Goal: Task Accomplishment & Management: Manage account settings

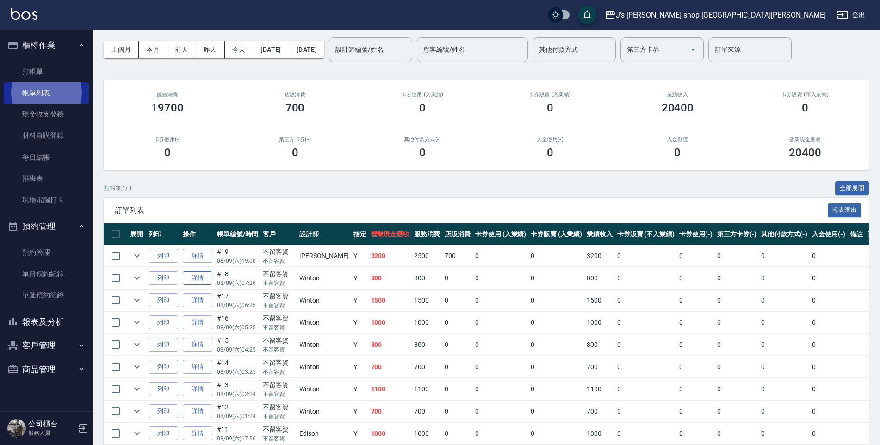
scroll to position [14, 0]
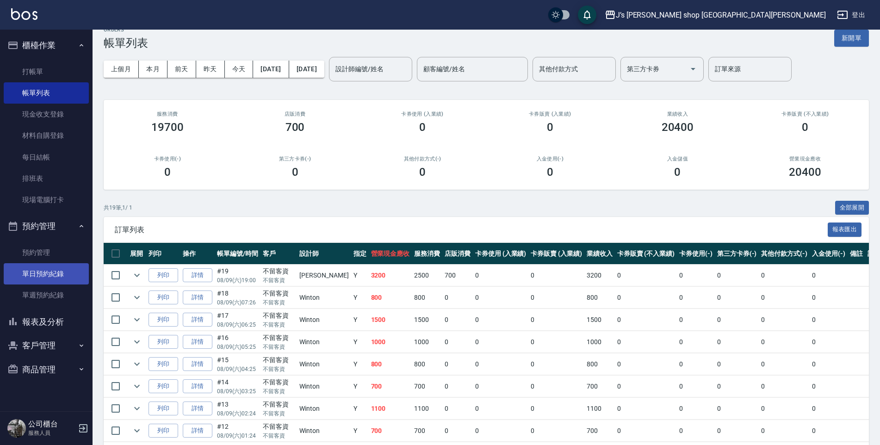
click at [56, 270] on link "單日預約紀錄" at bounding box center [46, 273] width 85 height 21
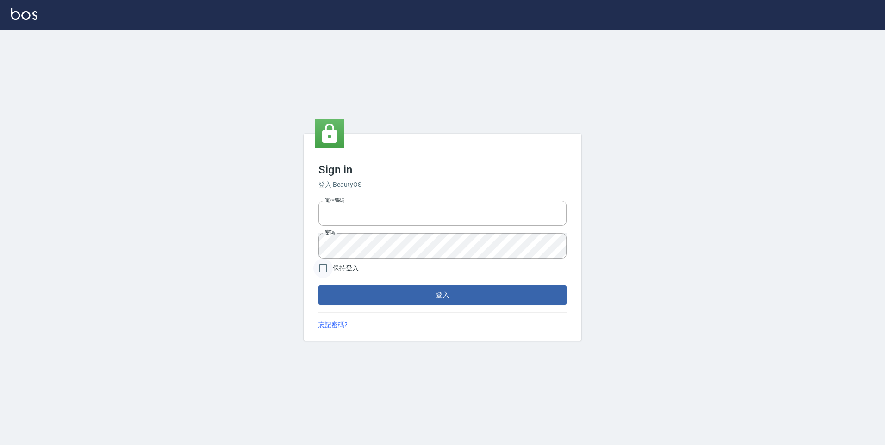
type input "0423253468"
click at [325, 273] on input "保持登入" at bounding box center [322, 268] width 19 height 19
checkbox input "true"
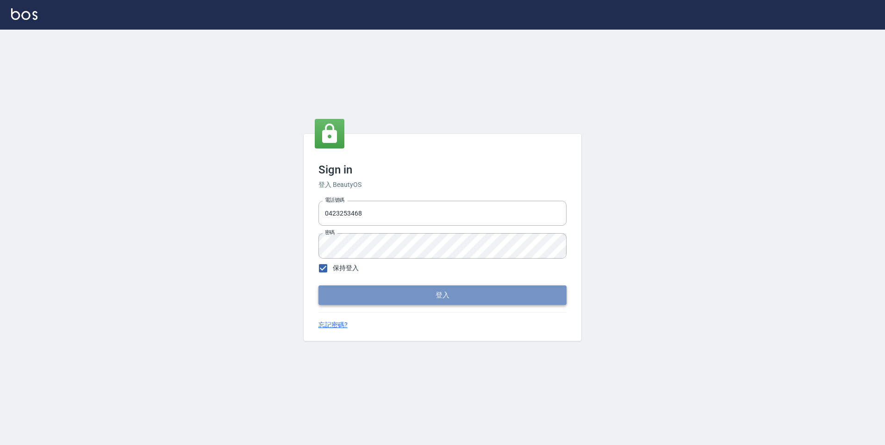
click at [418, 293] on button "登入" at bounding box center [442, 294] width 248 height 19
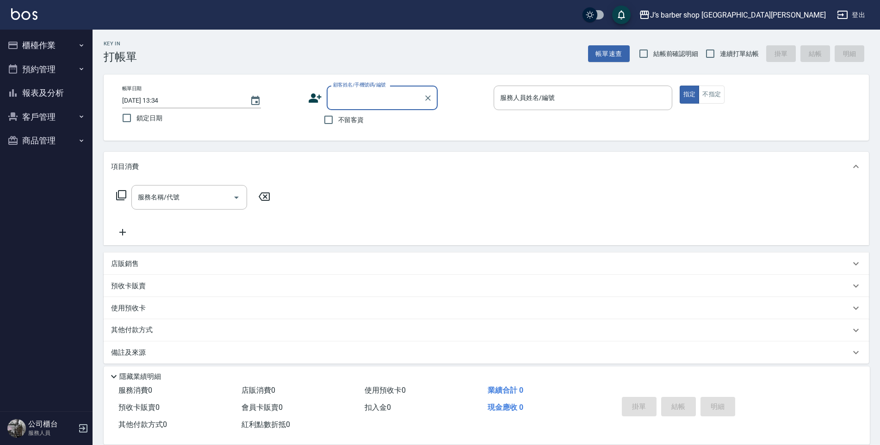
click at [54, 69] on button "預約管理" at bounding box center [46, 69] width 85 height 24
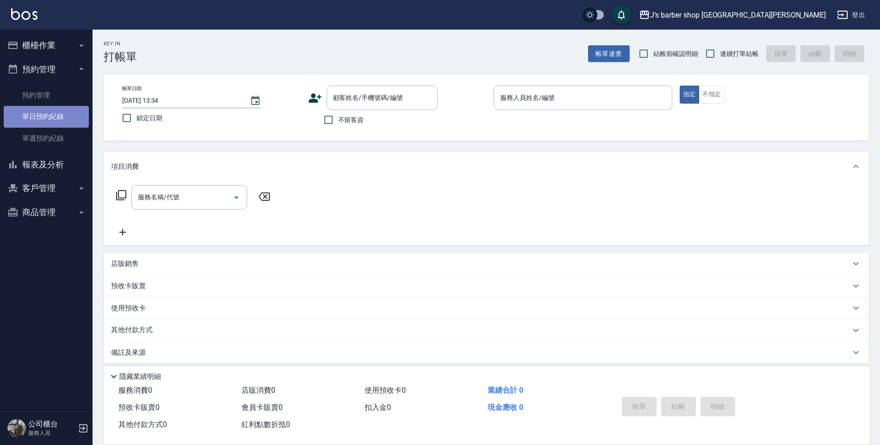
click at [66, 123] on link "單日預約紀錄" at bounding box center [46, 116] width 85 height 21
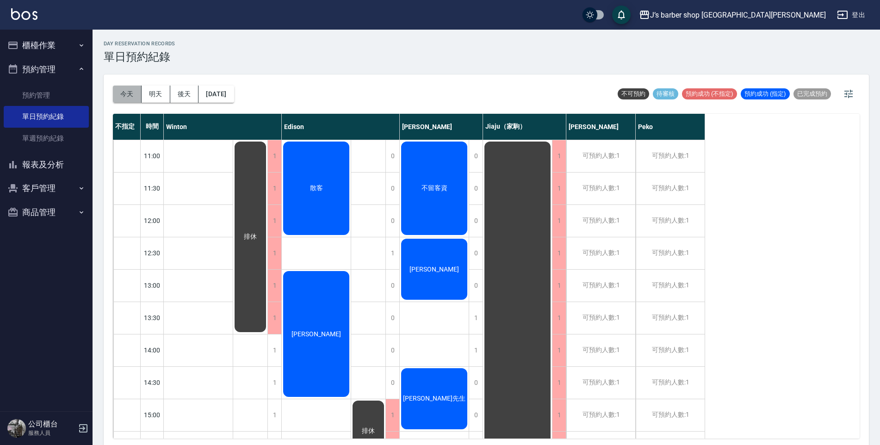
click at [132, 99] on button "今天" at bounding box center [127, 94] width 29 height 17
click at [80, 46] on icon "button" at bounding box center [81, 45] width 7 height 7
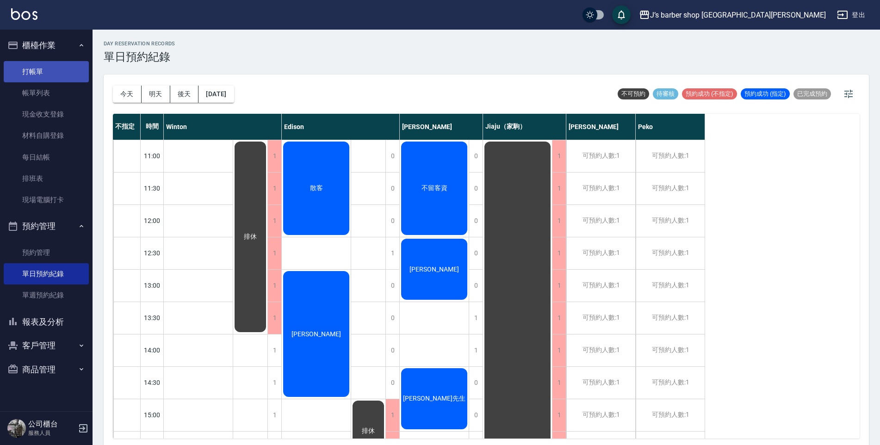
click at [46, 65] on link "打帳單" at bounding box center [46, 71] width 85 height 21
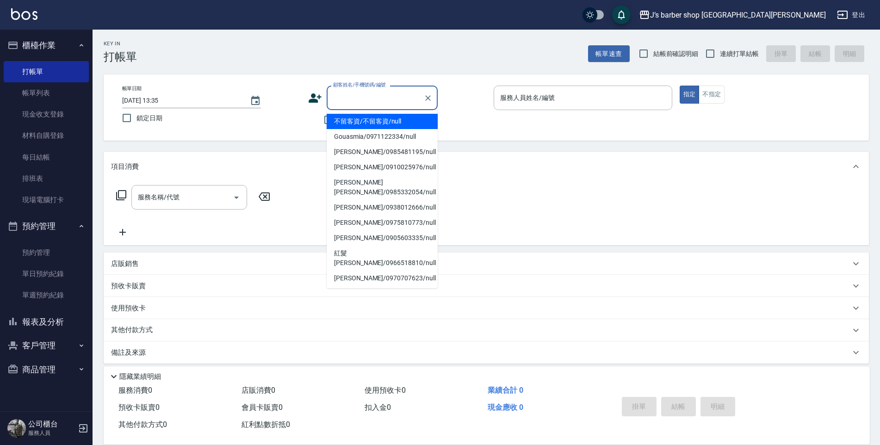
click at [351, 97] on input "顧客姓名/手機號碼/編號" at bounding box center [375, 98] width 89 height 16
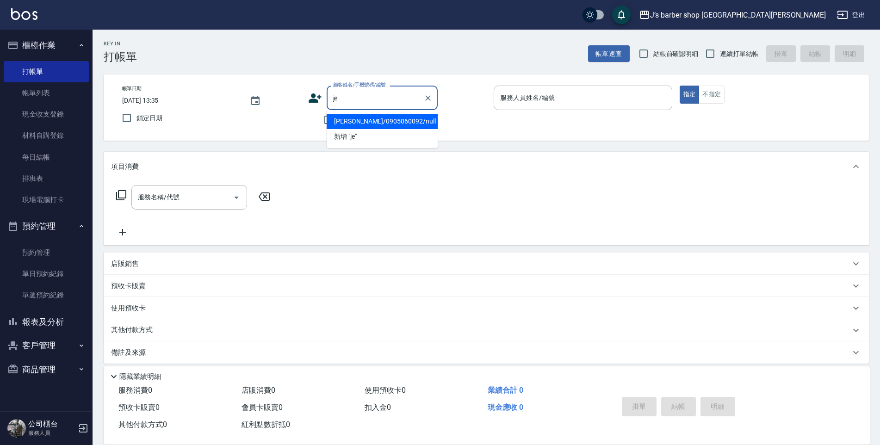
type input "j"
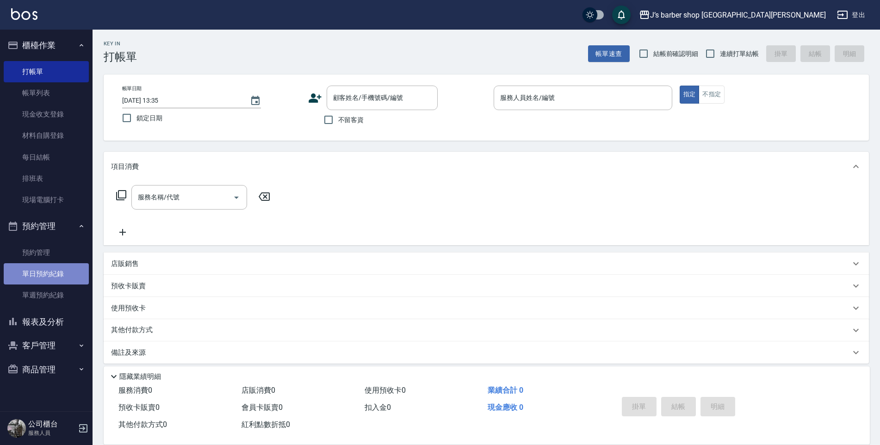
click at [45, 272] on link "單日預約紀錄" at bounding box center [46, 273] width 85 height 21
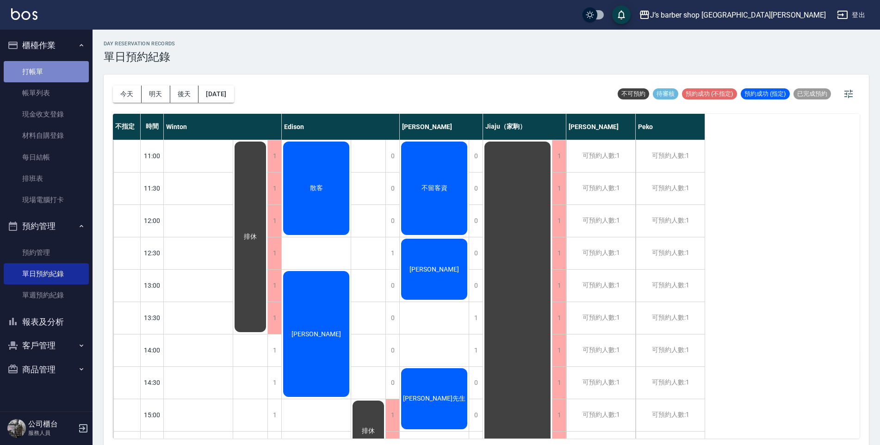
click at [34, 73] on link "打帳單" at bounding box center [46, 71] width 85 height 21
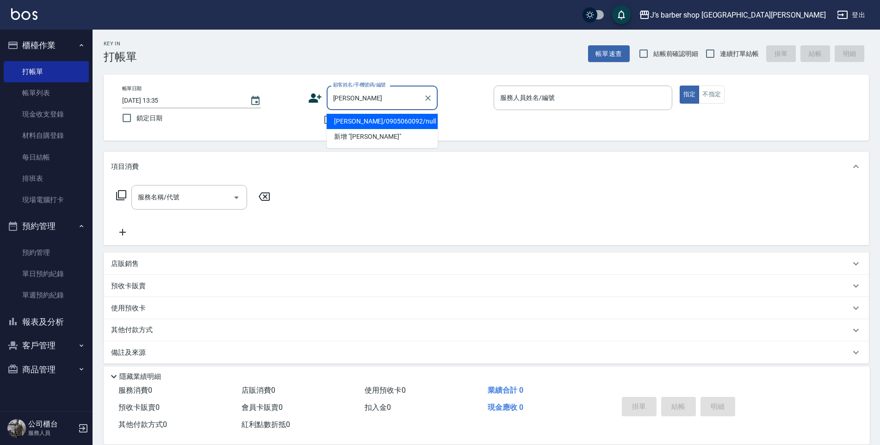
click at [334, 122] on li "[PERSON_NAME]/0905060092/null" at bounding box center [382, 121] width 111 height 15
type input "[PERSON_NAME]/0905060092/null"
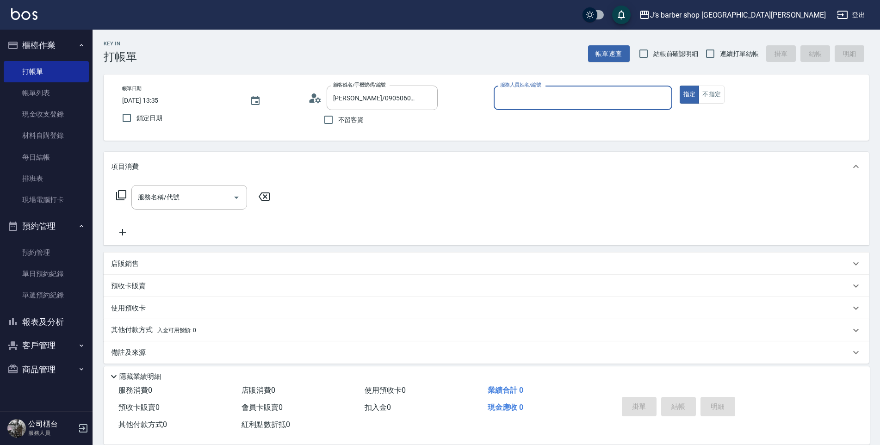
click at [598, 110] on div "服務人員姓名/編號" at bounding box center [583, 98] width 179 height 25
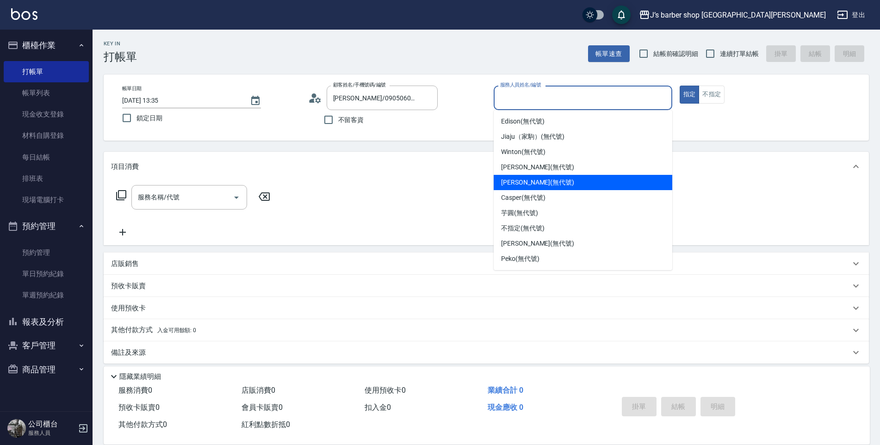
click at [532, 185] on span "[PERSON_NAME] (無代號)" at bounding box center [537, 183] width 73 height 10
type input "[PERSON_NAME](無代號)"
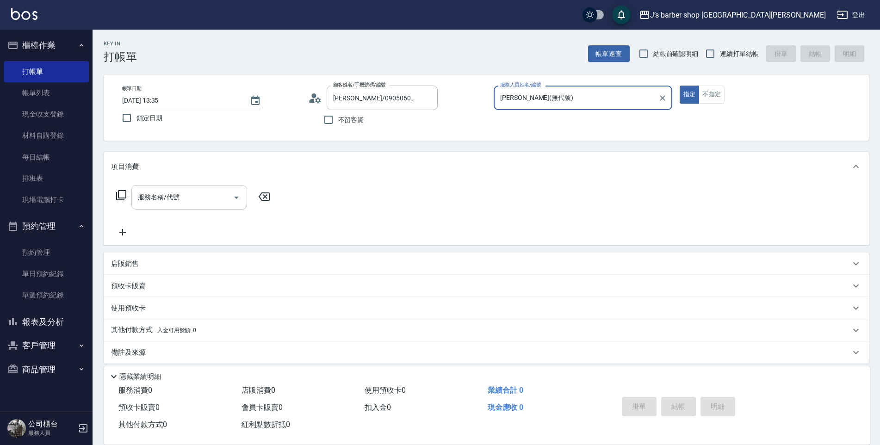
click at [191, 195] on input "服務名稱/代號" at bounding box center [182, 197] width 93 height 16
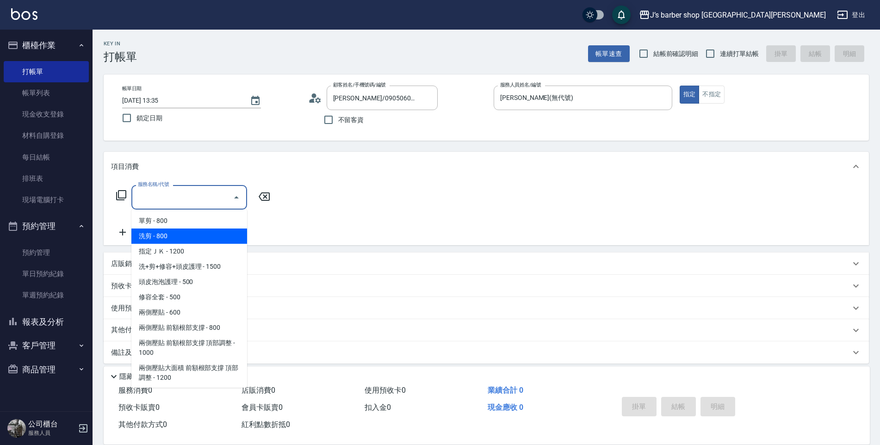
click at [202, 235] on span "洗剪 - 800" at bounding box center [189, 236] width 116 height 15
type input "洗剪(101)"
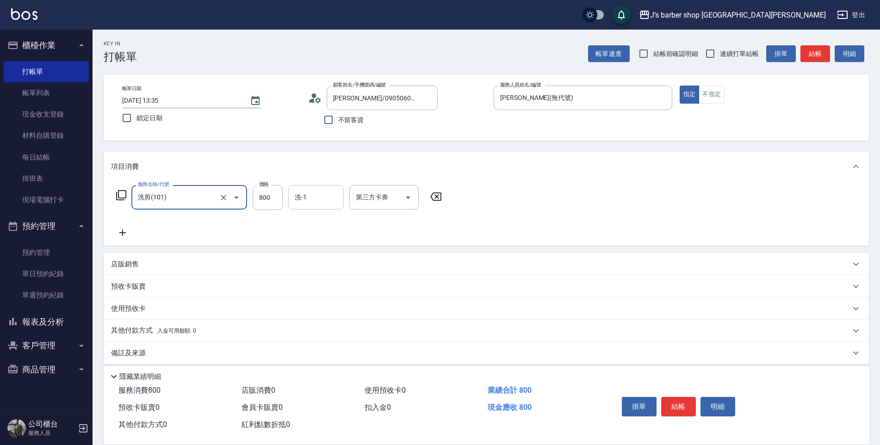
click at [319, 200] on input "洗-1" at bounding box center [315, 197] width 47 height 16
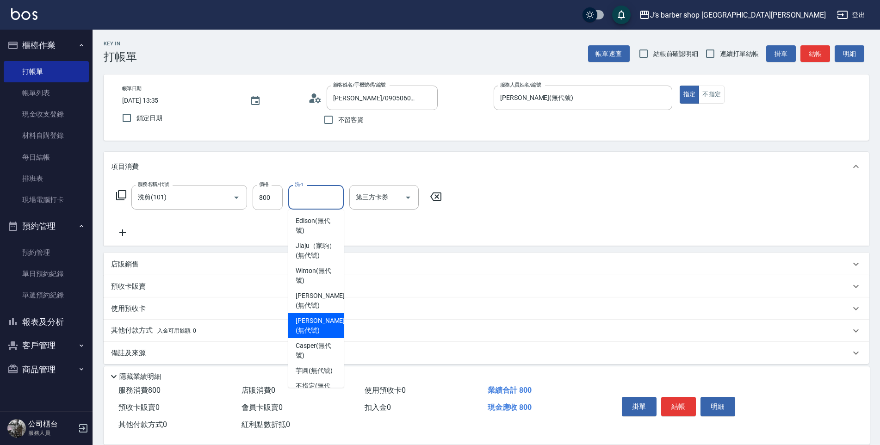
click at [311, 327] on span "[PERSON_NAME] (無代號)" at bounding box center [320, 325] width 49 height 19
type input "[PERSON_NAME](無代號)"
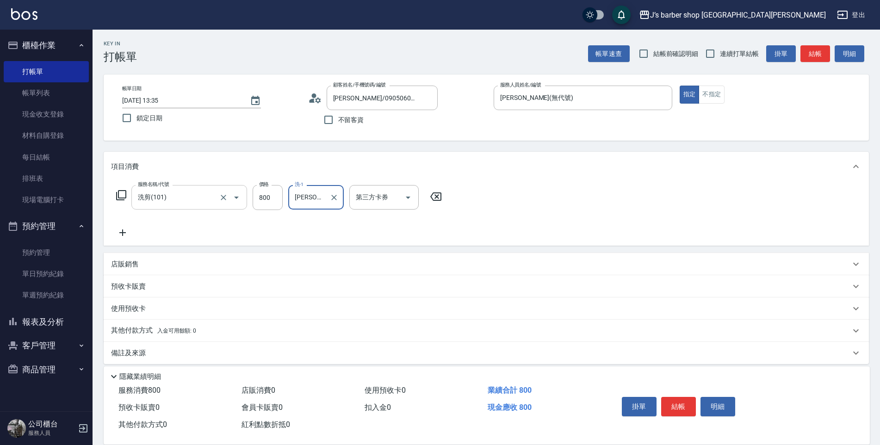
click at [237, 201] on icon "Open" at bounding box center [236, 197] width 11 height 11
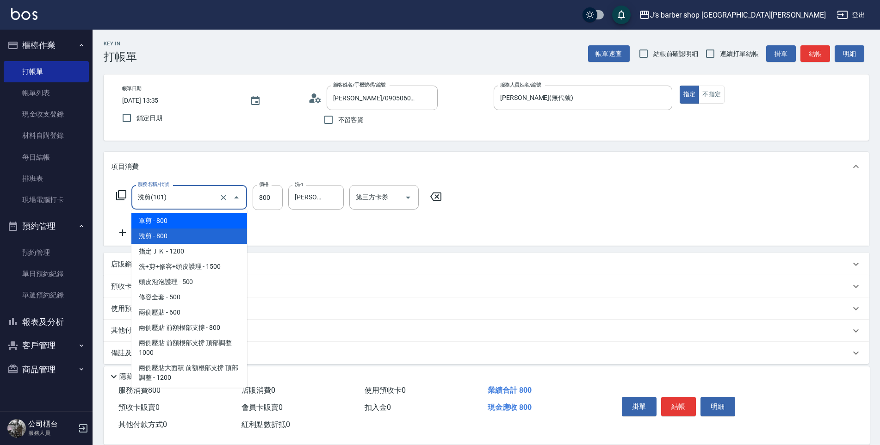
click at [313, 255] on div "店販銷售" at bounding box center [486, 264] width 765 height 22
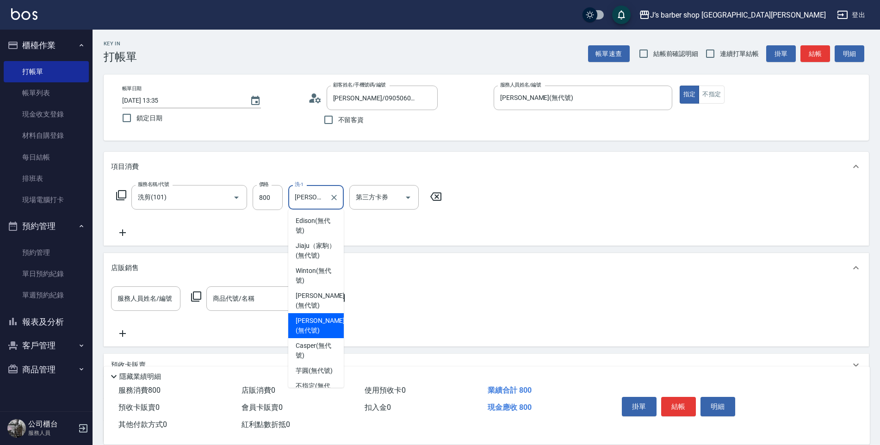
click at [316, 197] on input "[PERSON_NAME](無代號)" at bounding box center [308, 197] width 33 height 16
click at [331, 198] on icon "Clear" at bounding box center [333, 197] width 9 height 9
click at [469, 267] on div "店販銷售" at bounding box center [480, 268] width 739 height 10
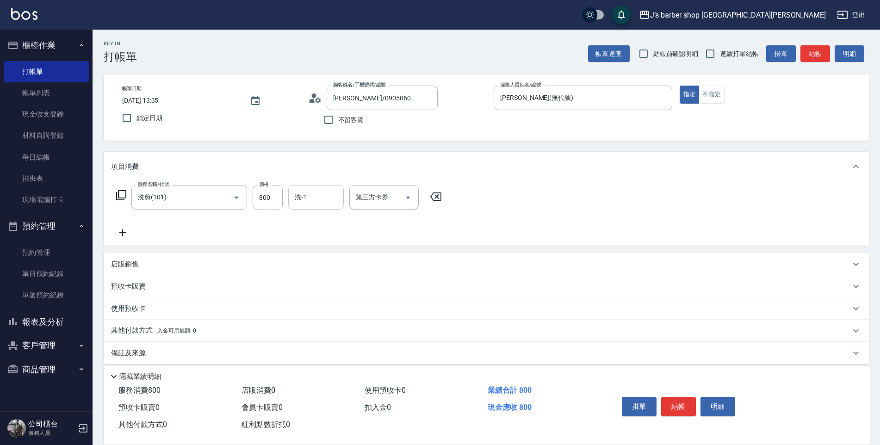
click at [329, 196] on input "洗-1" at bounding box center [315, 197] width 47 height 16
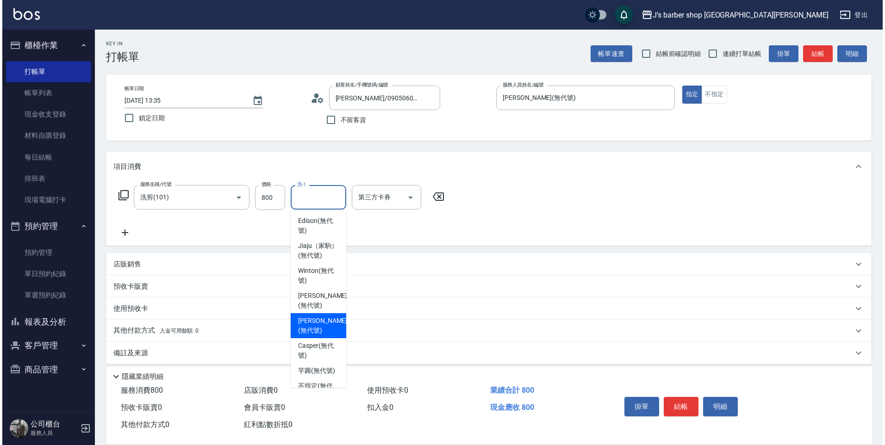
scroll to position [79, 0]
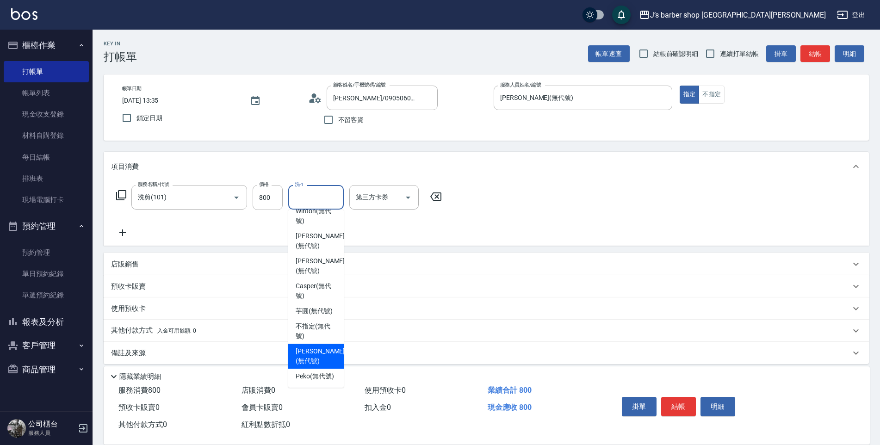
click at [304, 348] on span "[PERSON_NAME] (無代號)" at bounding box center [320, 356] width 49 height 19
type input "[PERSON_NAME](無代號)"
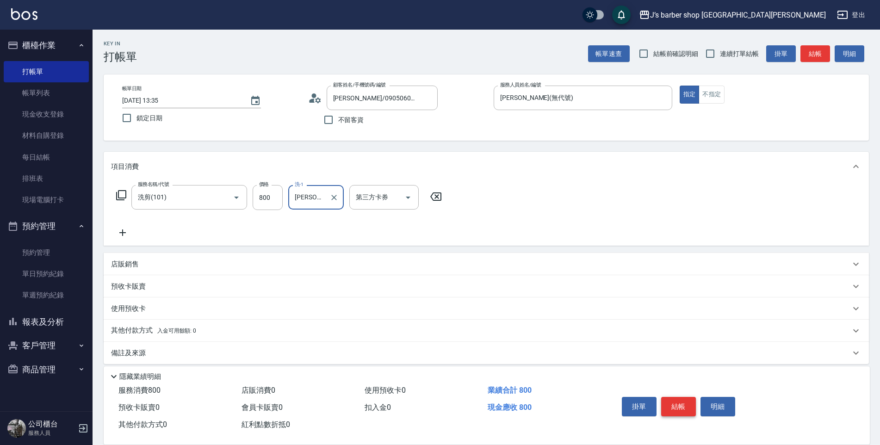
click at [679, 402] on button "結帳" at bounding box center [678, 406] width 35 height 19
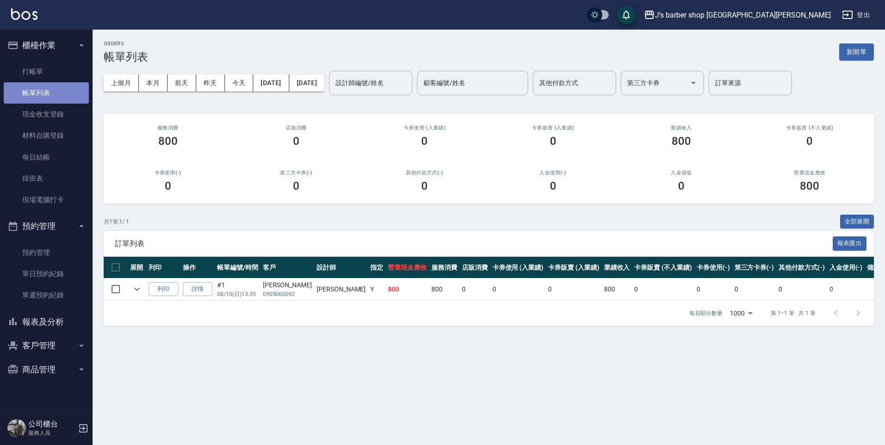
click at [69, 82] on link "帳單列表" at bounding box center [46, 92] width 85 height 21
click at [69, 78] on link "打帳單" at bounding box center [46, 71] width 85 height 21
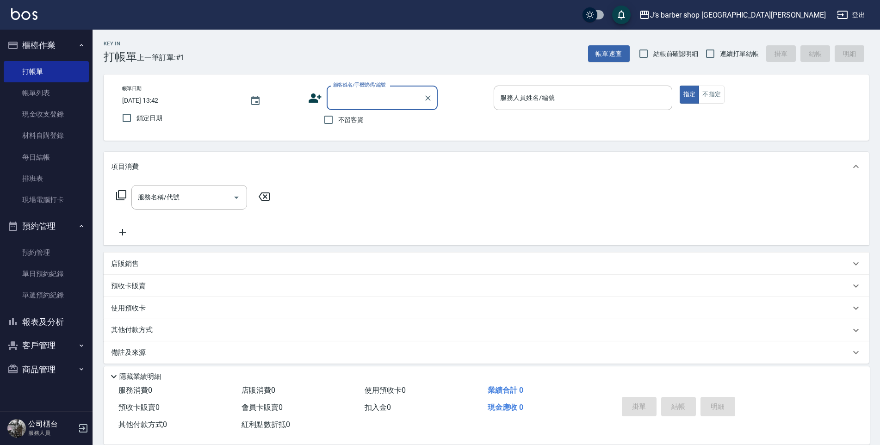
click at [338, 123] on span "不留客資" at bounding box center [351, 120] width 26 height 10
click at [338, 123] on input "不留客資" at bounding box center [328, 119] width 19 height 19
checkbox input "true"
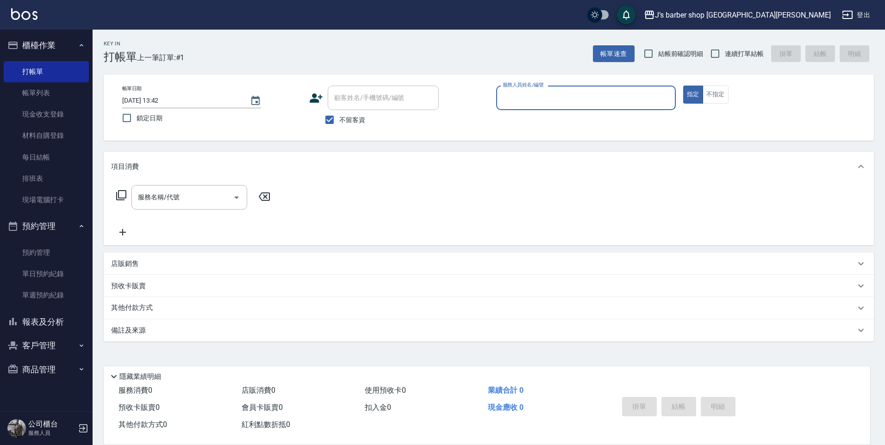
click at [546, 101] on input "服務人員姓名/編號" at bounding box center [585, 98] width 171 height 16
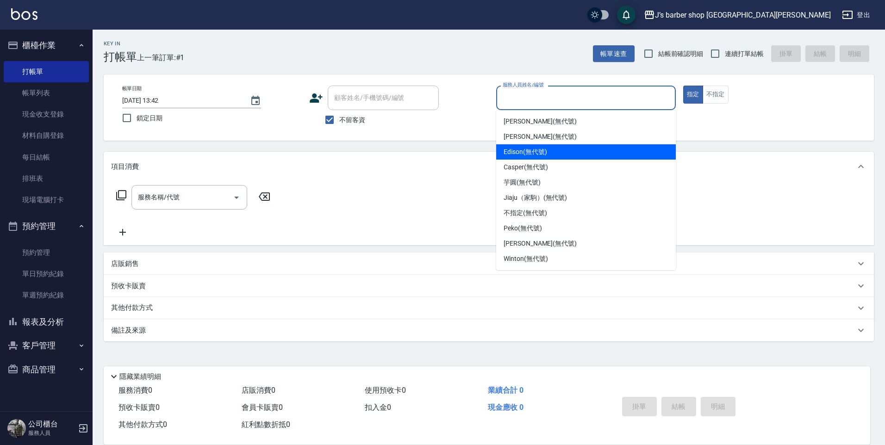
click at [546, 158] on div "Edison (無代號)" at bounding box center [586, 151] width 180 height 15
type input "Edison(無代號)"
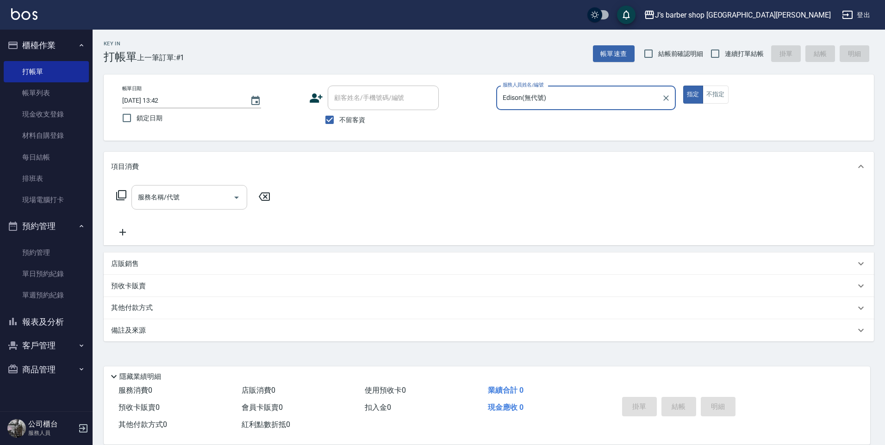
click at [205, 209] on div "服務名稱/代號" at bounding box center [189, 197] width 116 height 25
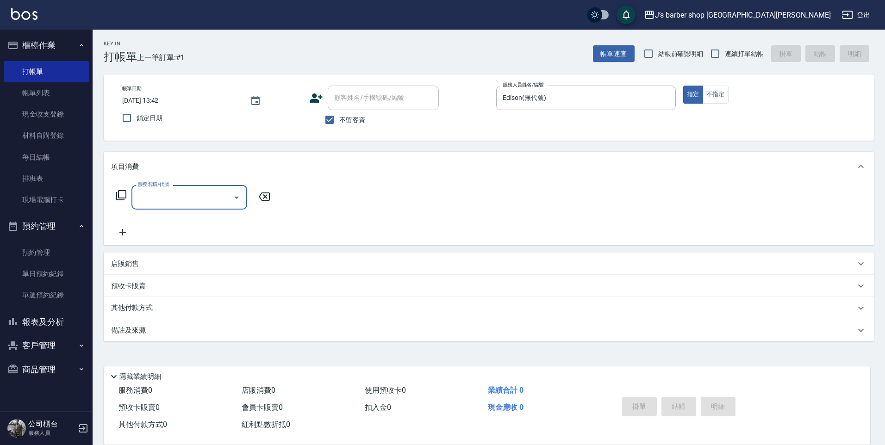
click at [210, 204] on input "服務名稱/代號" at bounding box center [182, 197] width 93 height 16
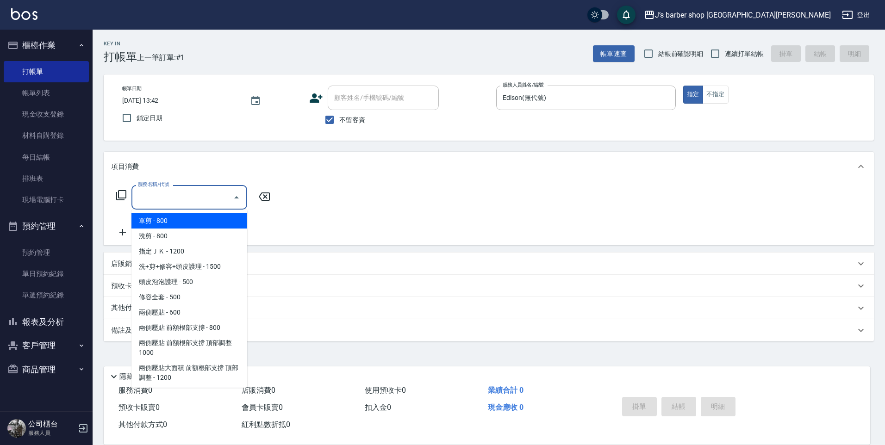
click at [210, 204] on input "服務名稱/代號" at bounding box center [182, 197] width 93 height 16
click at [202, 229] on span "洗剪 - 800" at bounding box center [189, 236] width 116 height 15
type input "洗剪(101)"
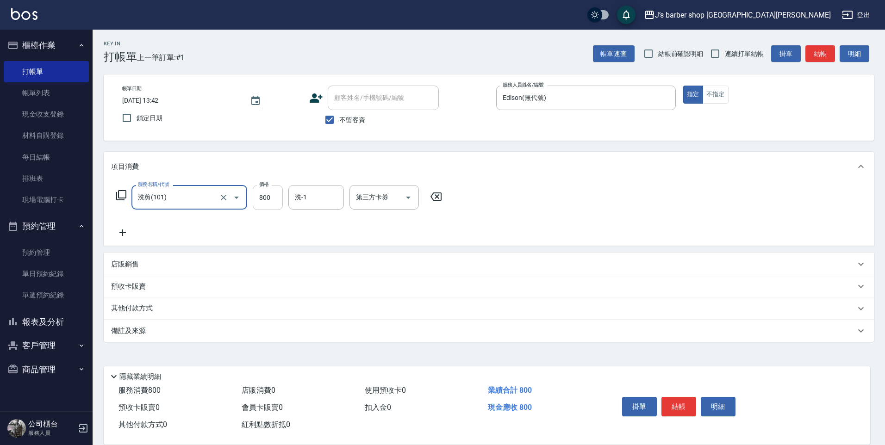
click at [267, 205] on input "800" at bounding box center [268, 197] width 30 height 25
type input "500"
click at [682, 398] on button "結帳" at bounding box center [678, 406] width 35 height 19
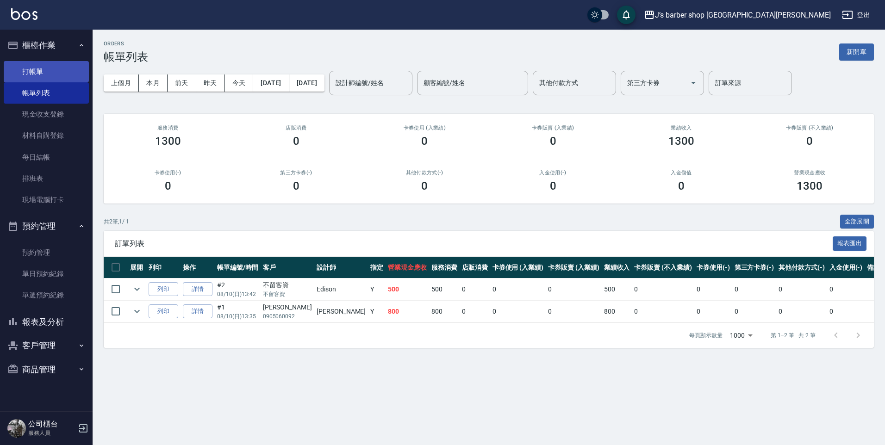
click at [68, 65] on link "打帳單" at bounding box center [46, 71] width 85 height 21
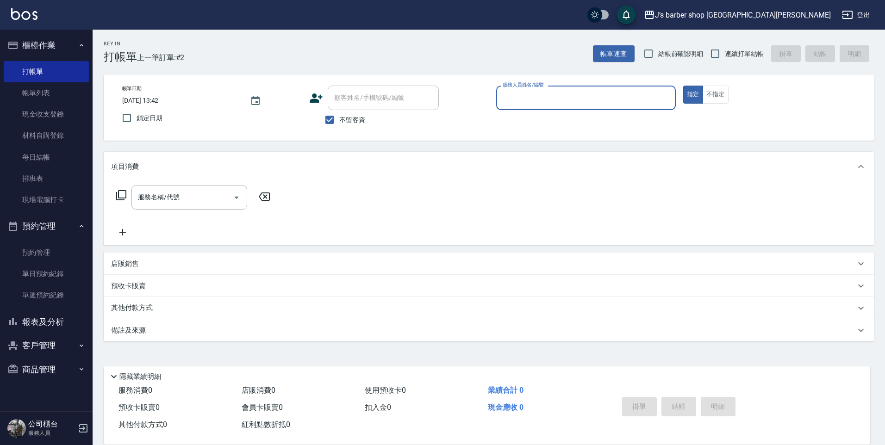
click at [538, 105] on input "服務人員姓名/編號" at bounding box center [585, 98] width 171 height 16
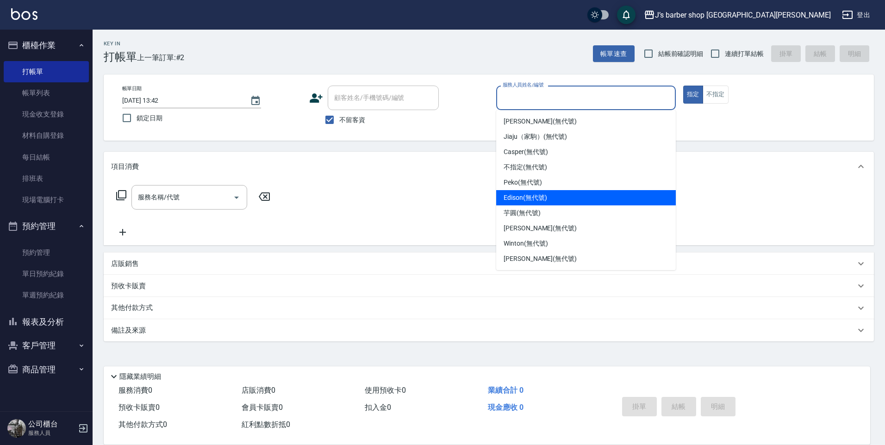
click at [551, 198] on div "Edison (無代號)" at bounding box center [586, 197] width 180 height 15
type input "Edison(無代號)"
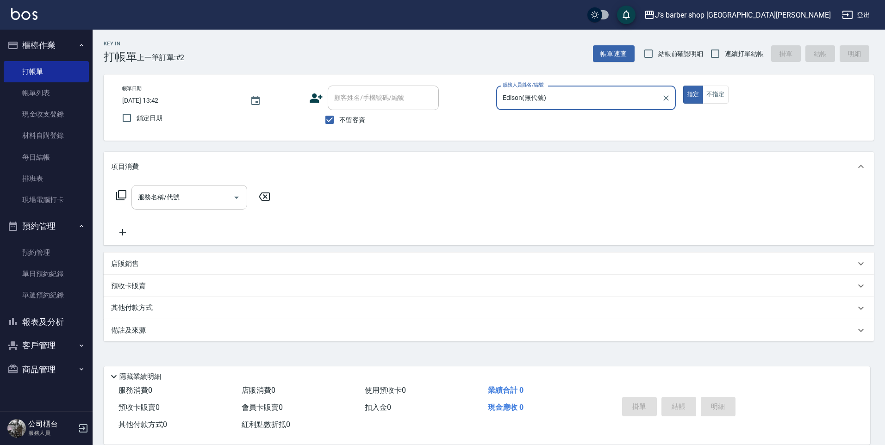
click at [227, 190] on input "服務名稱/代號" at bounding box center [182, 197] width 93 height 16
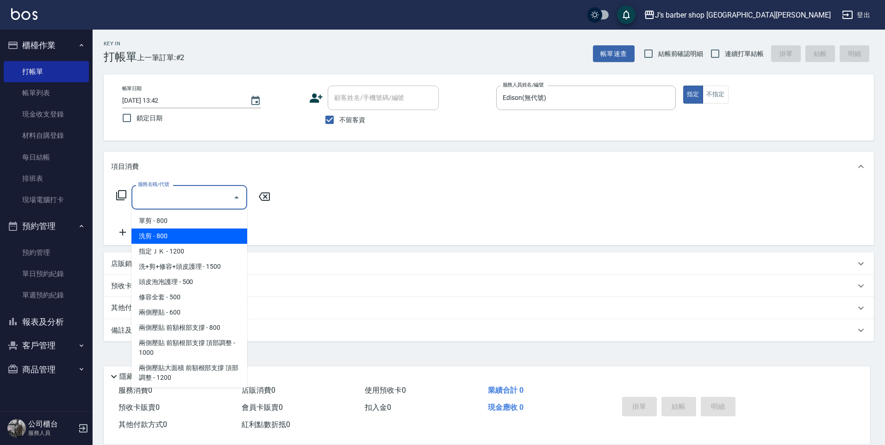
click at [207, 237] on span "洗剪 - 800" at bounding box center [189, 236] width 116 height 15
type input "洗剪(101)"
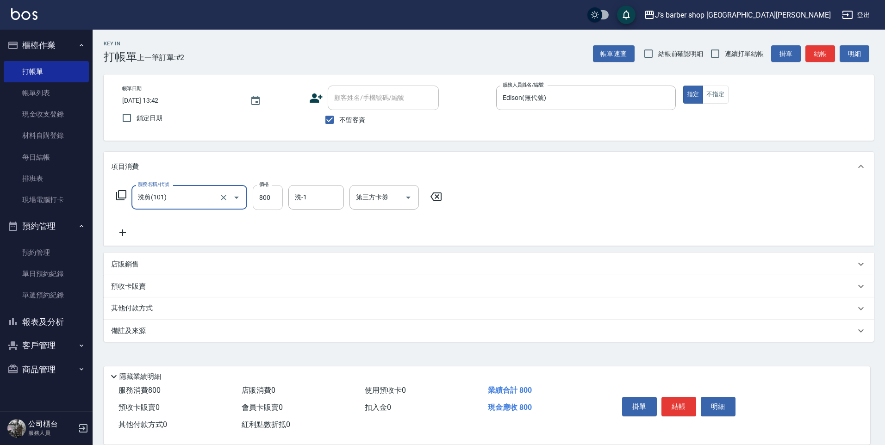
click at [269, 206] on input "800" at bounding box center [268, 197] width 30 height 25
type input "600"
click at [677, 401] on button "結帳" at bounding box center [678, 406] width 35 height 19
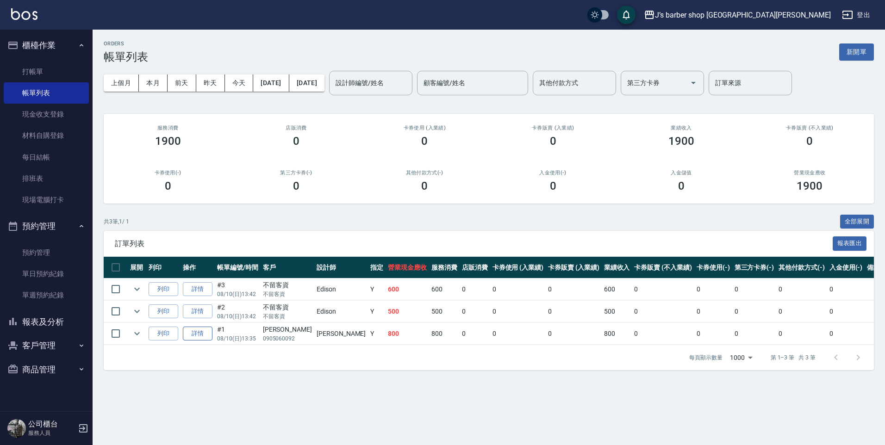
click at [208, 339] on link "詳情" at bounding box center [198, 334] width 30 height 14
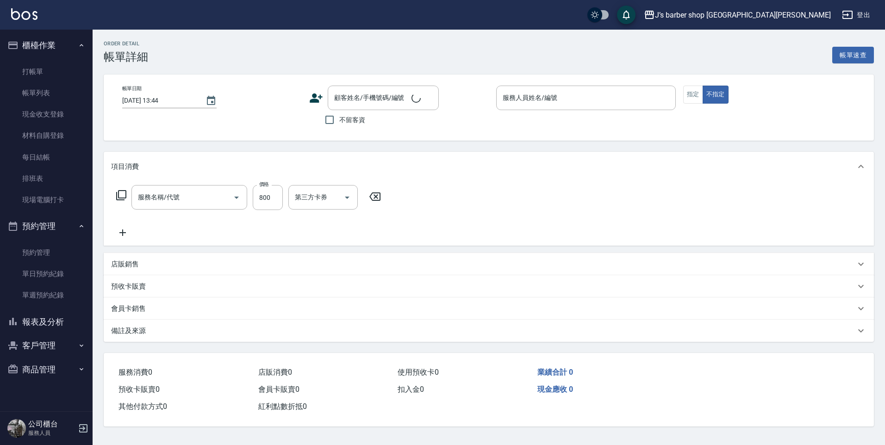
type input "[DATE] 13:35"
type input "[PERSON_NAME](無代號)"
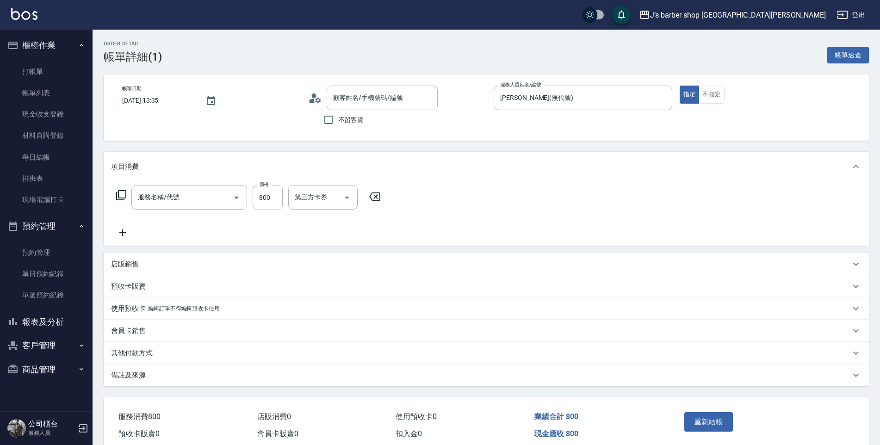
type input "洗剪(101)"
type input "[PERSON_NAME]/0905060092/null"
click at [32, 77] on link "打帳單" at bounding box center [46, 71] width 85 height 21
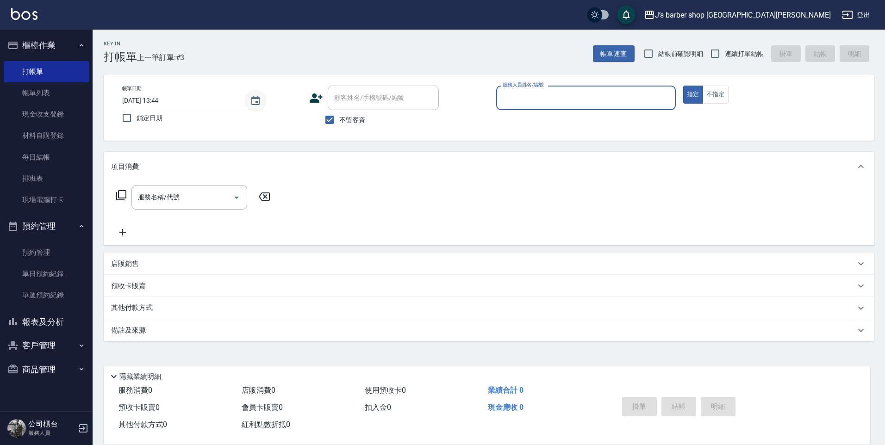
click at [252, 100] on icon "Choose date, selected date is 2025-08-10" at bounding box center [255, 100] width 8 height 9
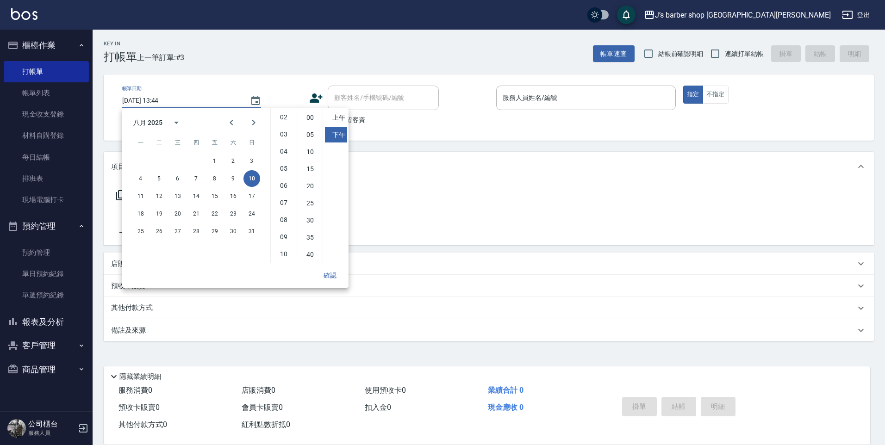
scroll to position [52, 0]
click at [286, 255] on li "11" at bounding box center [283, 254] width 22 height 15
click at [306, 122] on li "00" at bounding box center [310, 117] width 22 height 15
click at [340, 118] on li "上午" at bounding box center [336, 117] width 22 height 15
type input "[DATE] 11:00"
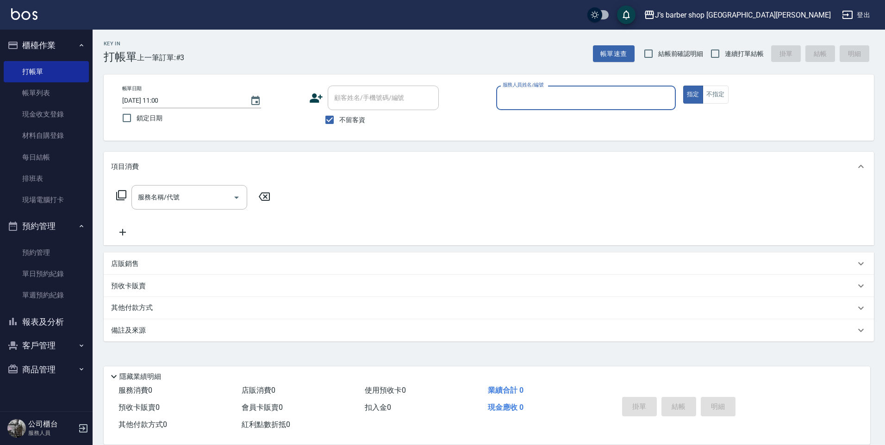
click at [508, 99] on input "服務人員姓名/編號" at bounding box center [585, 98] width 171 height 16
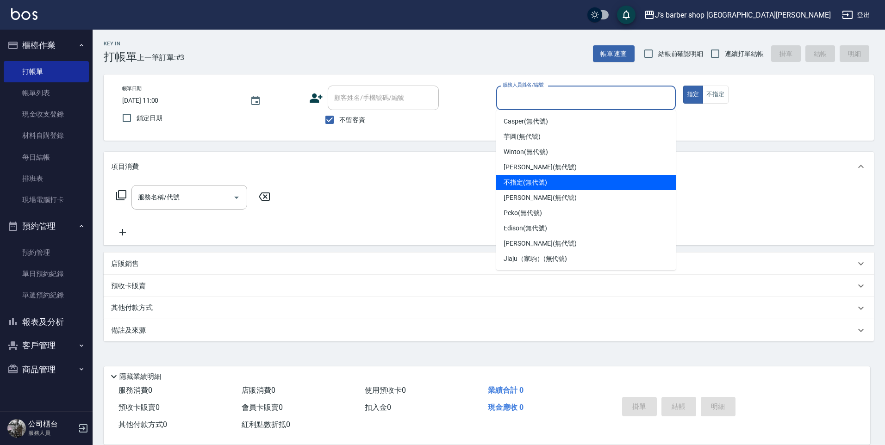
click at [519, 176] on div "不指定 (無代號)" at bounding box center [586, 182] width 180 height 15
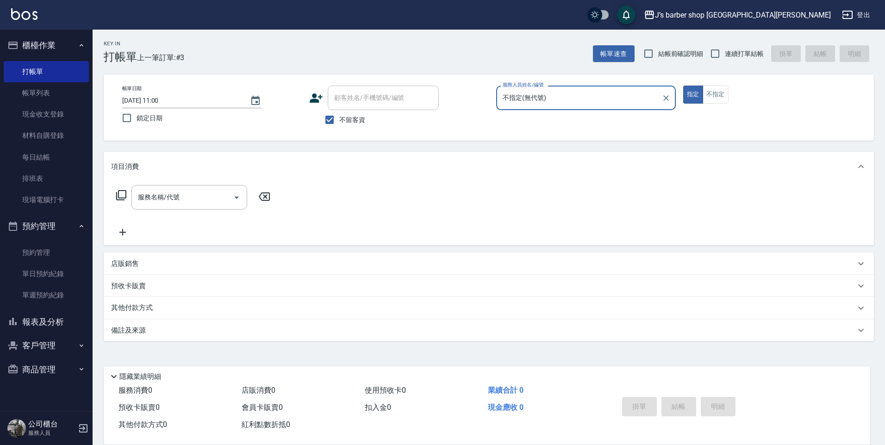
click at [533, 93] on input "不指定(無代號)" at bounding box center [578, 98] width 157 height 16
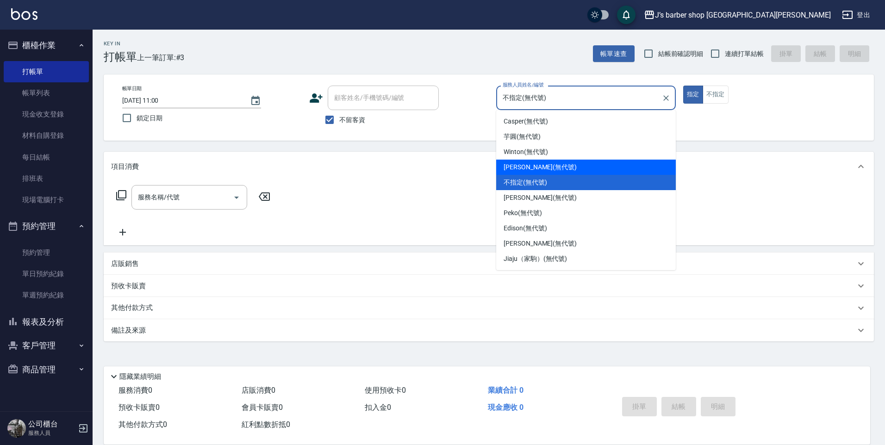
click at [523, 165] on span "[PERSON_NAME] (無代號)" at bounding box center [539, 167] width 73 height 10
type input "[PERSON_NAME](無代號)"
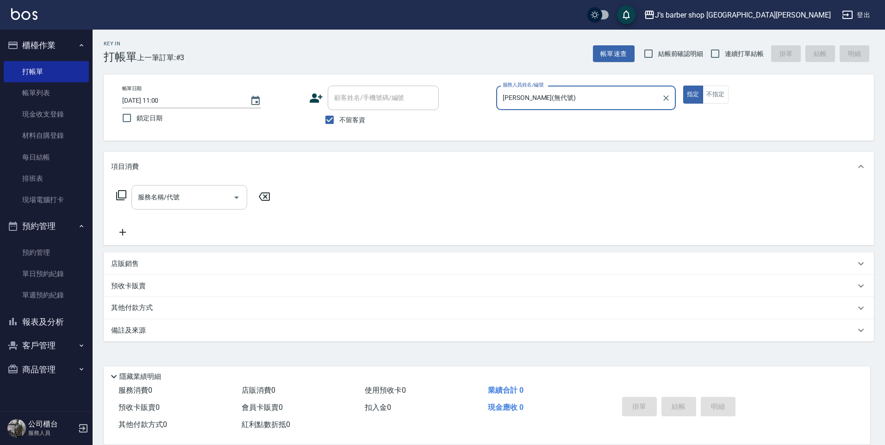
click at [230, 197] on button "Open" at bounding box center [236, 197] width 15 height 15
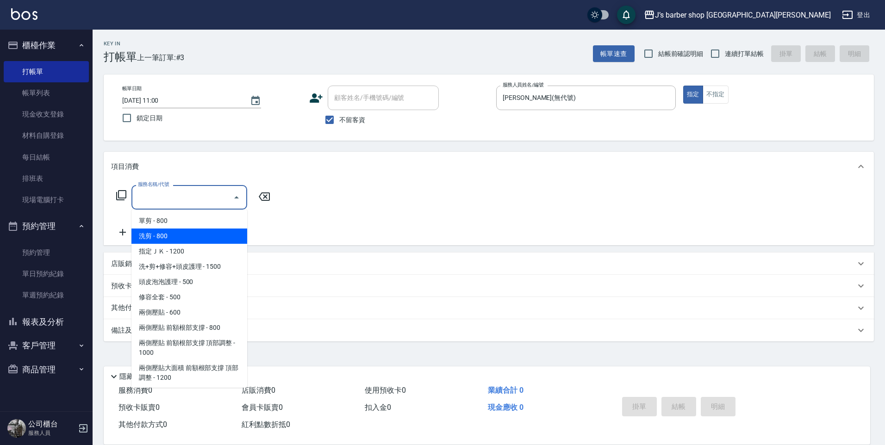
click at [208, 239] on span "洗剪 - 800" at bounding box center [189, 236] width 116 height 15
type input "洗剪(101)"
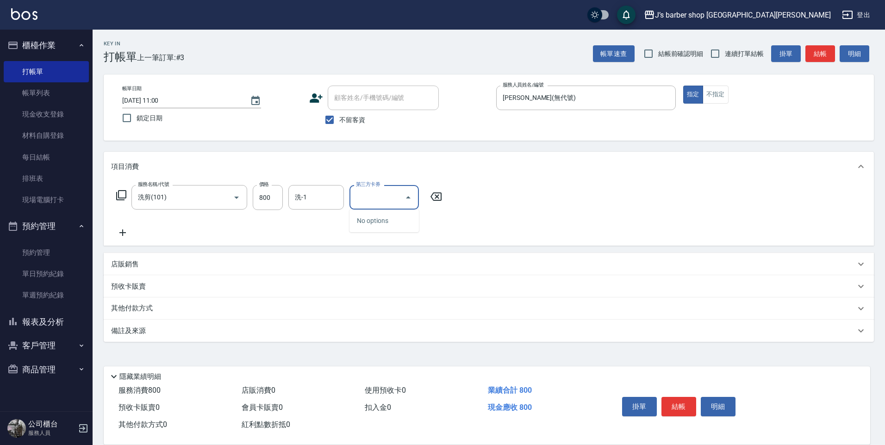
click at [336, 190] on div "服務名稱/代號 洗剪(101) 服務名稱/代號 價格 800 價格 洗-1 洗-1 第三方卡券 第三方卡券" at bounding box center [279, 197] width 336 height 25
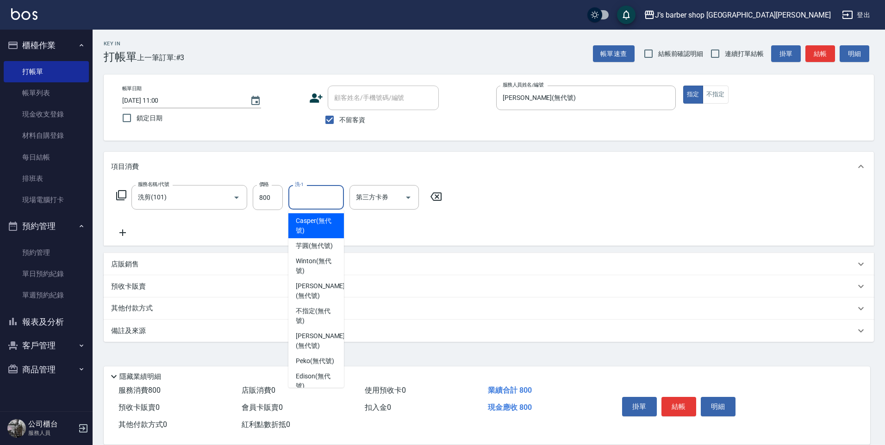
click at [321, 194] on input "洗-1" at bounding box center [315, 197] width 47 height 16
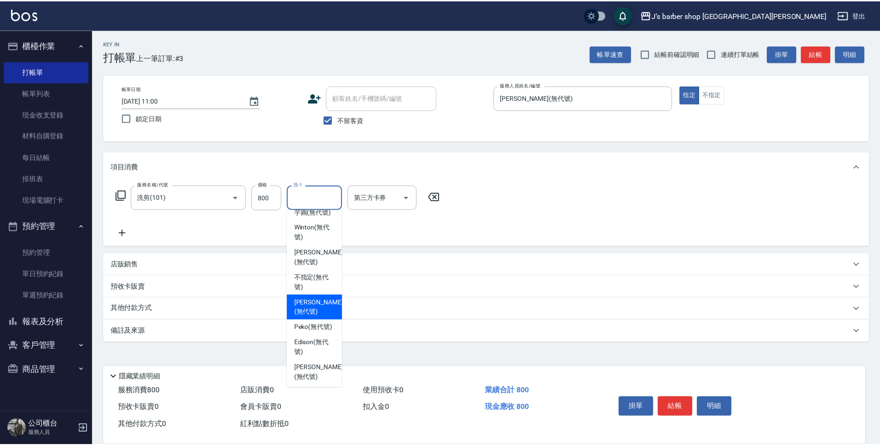
scroll to position [79, 0]
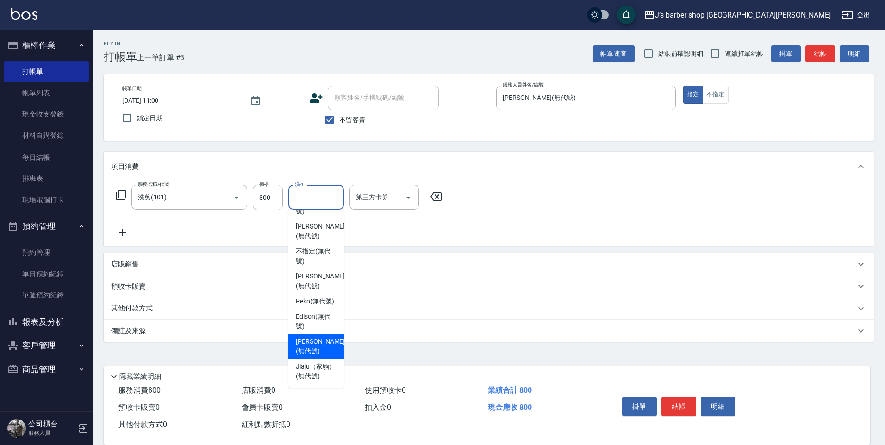
click at [310, 340] on span "[PERSON_NAME] (無代號)" at bounding box center [320, 346] width 49 height 19
type input "[PERSON_NAME](無代號)"
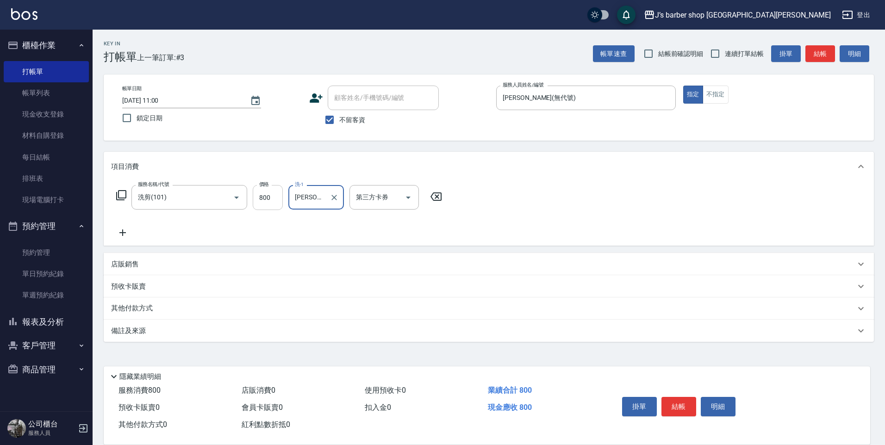
click at [276, 197] on input "800" at bounding box center [268, 197] width 30 height 25
type input "1000"
click at [689, 402] on button "結帳" at bounding box center [678, 406] width 35 height 19
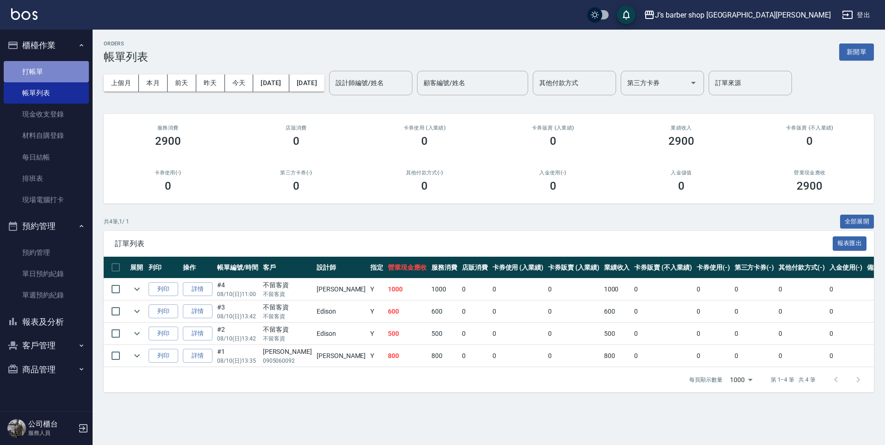
click at [38, 70] on link "打帳單" at bounding box center [46, 71] width 85 height 21
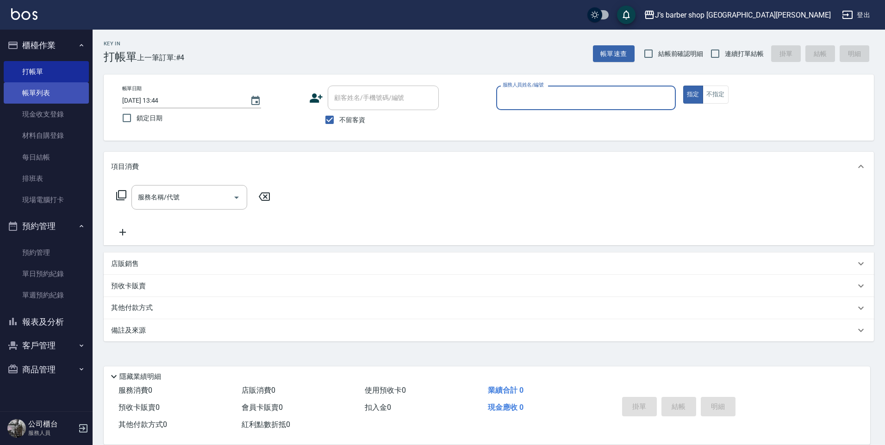
click at [38, 84] on link "帳單列表" at bounding box center [46, 92] width 85 height 21
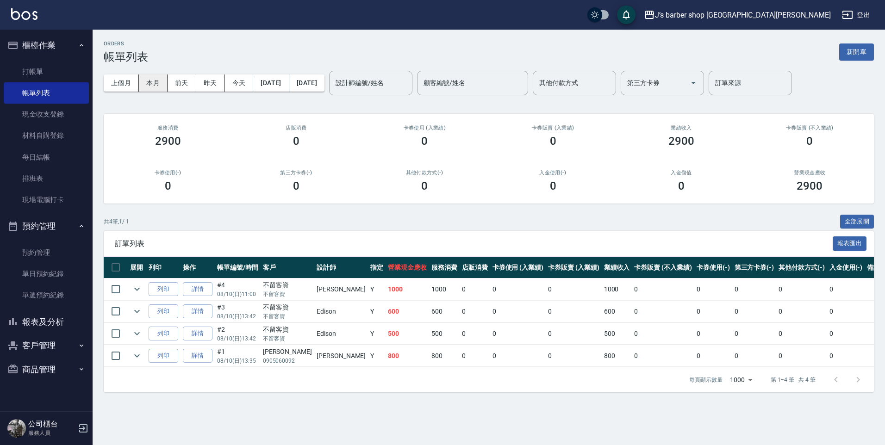
click at [161, 84] on button "本月" at bounding box center [153, 82] width 29 height 17
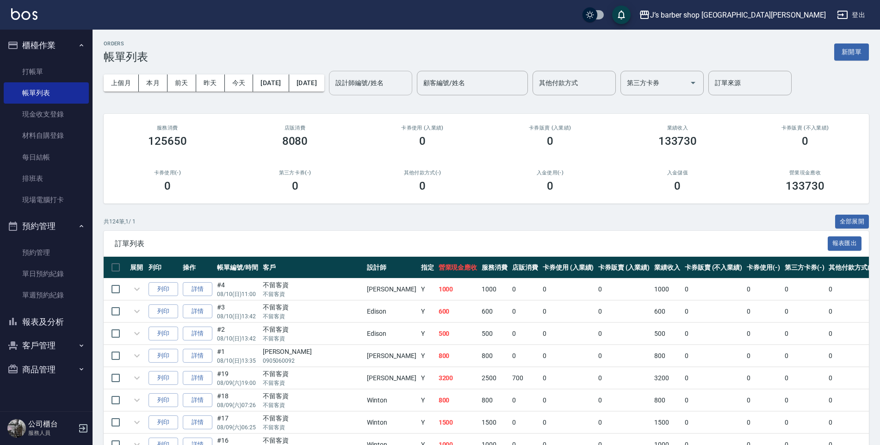
click at [408, 86] on input "設計師編號/姓名" at bounding box center [370, 83] width 75 height 16
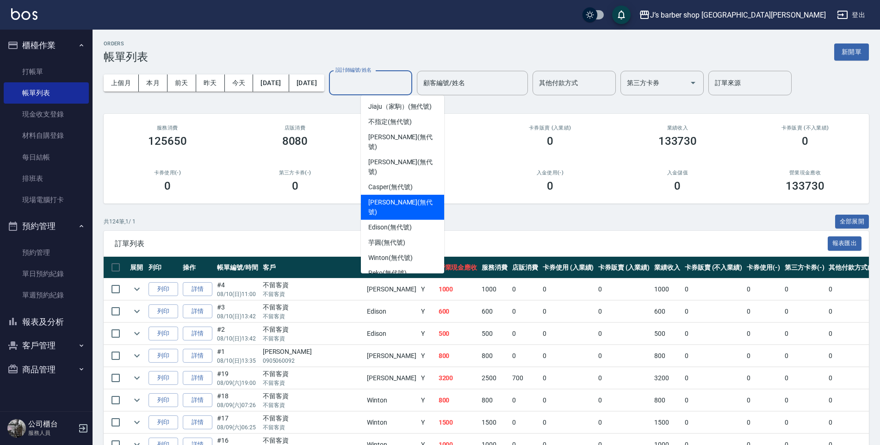
click at [397, 198] on span "[PERSON_NAME] (無代號)" at bounding box center [402, 207] width 68 height 19
type input "[PERSON_NAME](無代號)"
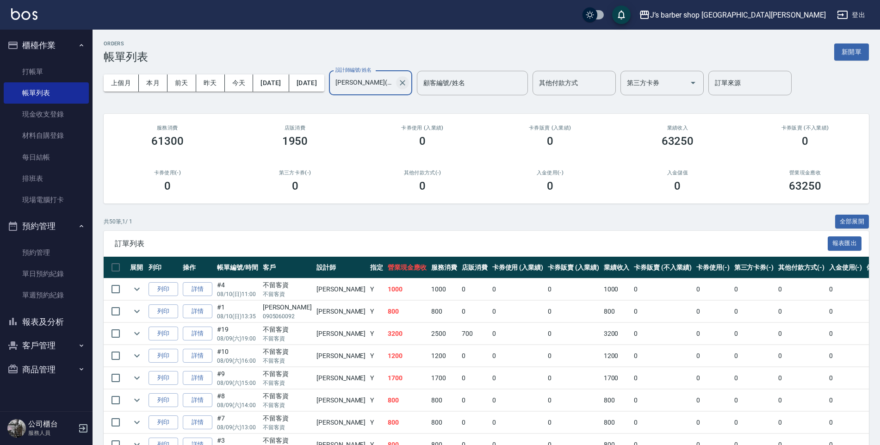
click at [407, 85] on icon "Clear" at bounding box center [402, 82] width 9 height 9
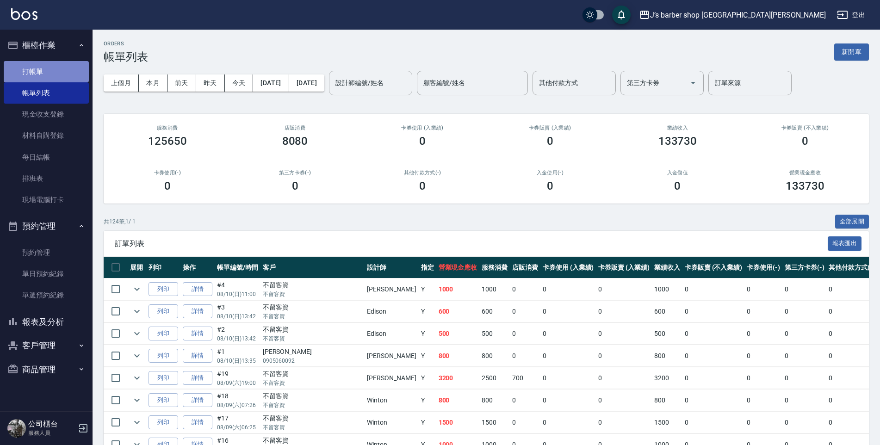
click at [48, 74] on link "打帳單" at bounding box center [46, 71] width 85 height 21
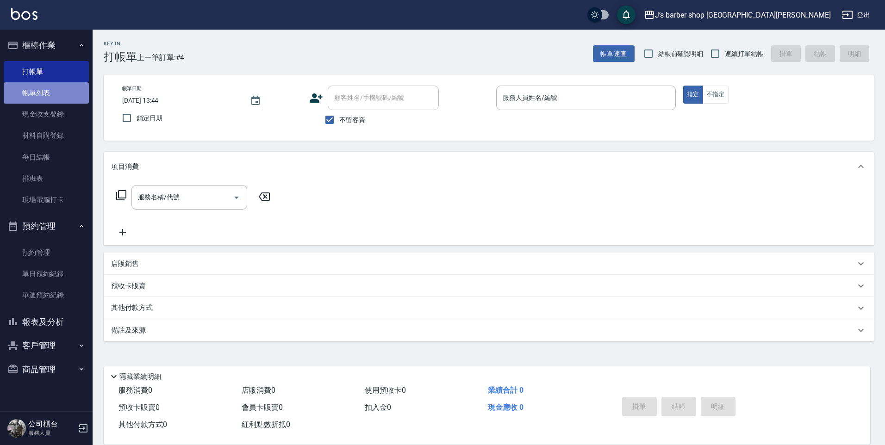
click at [69, 87] on link "帳單列表" at bounding box center [46, 92] width 85 height 21
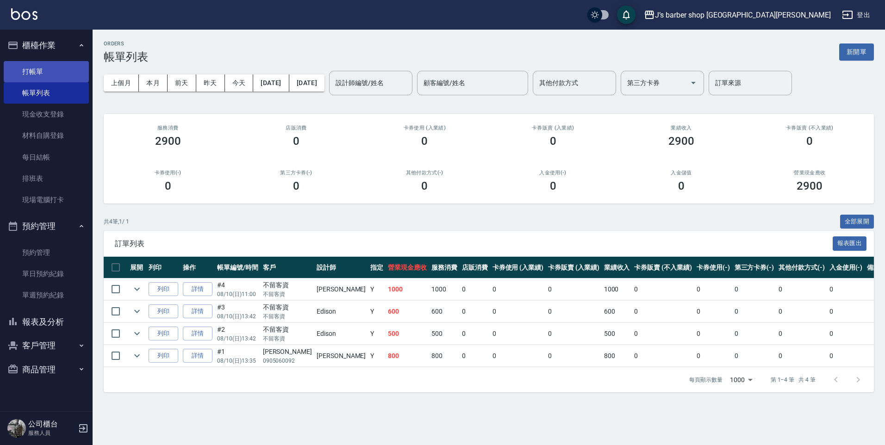
click at [25, 76] on link "打帳單" at bounding box center [46, 71] width 85 height 21
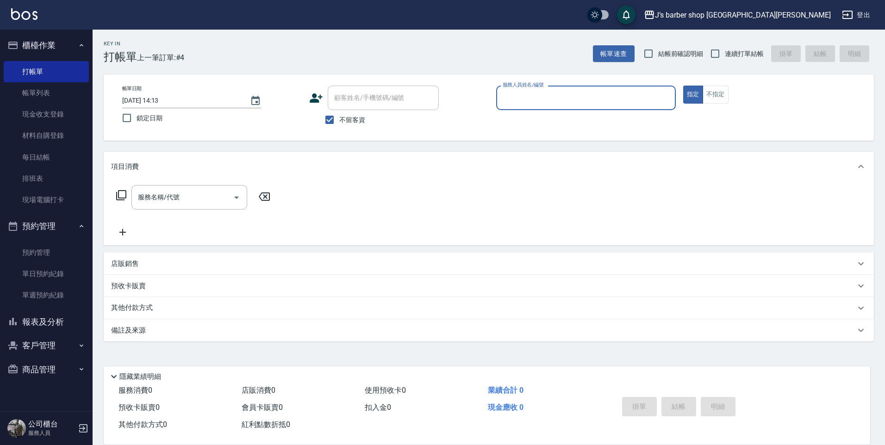
click at [359, 120] on span "不留客資" at bounding box center [352, 120] width 26 height 10
click at [339, 120] on input "不留客資" at bounding box center [329, 119] width 19 height 19
checkbox input "false"
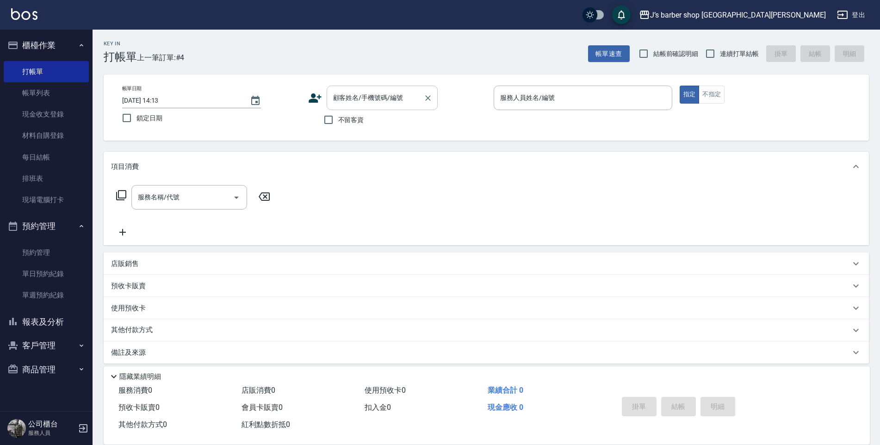
click at [372, 101] on input "顧客姓名/手機號碼/編號" at bounding box center [375, 98] width 89 height 16
type input "5"
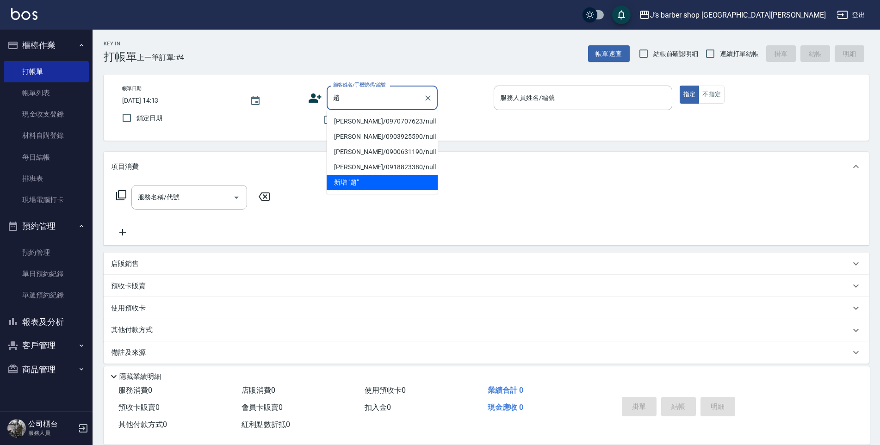
click at [370, 121] on li "[PERSON_NAME]/0970707623/null" at bounding box center [382, 121] width 111 height 15
type input "[PERSON_NAME]/0970707623/null"
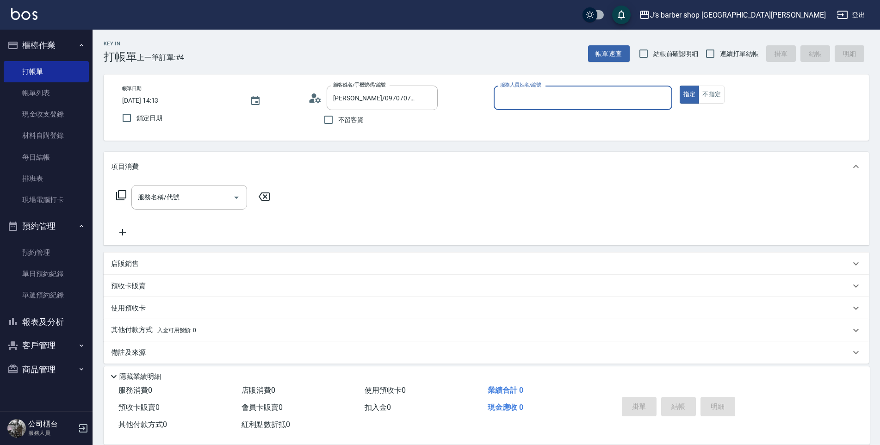
click at [591, 90] on input "服務人員姓名/編號" at bounding box center [583, 98] width 170 height 16
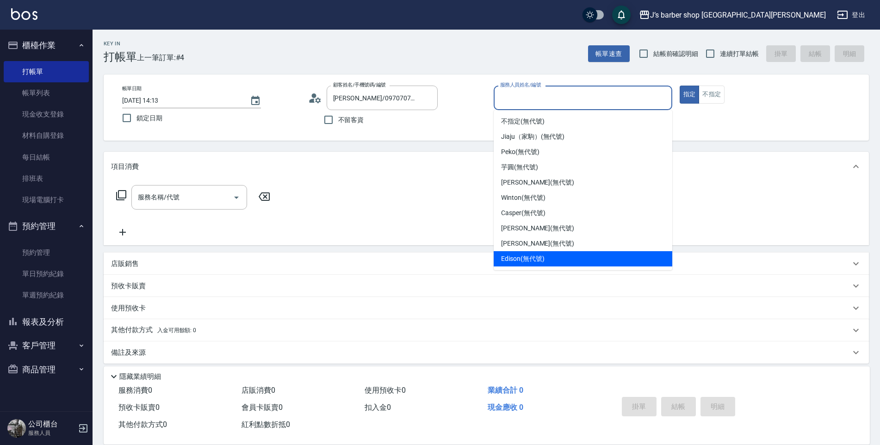
click at [533, 256] on span "Edison (無代號)" at bounding box center [522, 259] width 43 height 10
type input "Edison(無代號)"
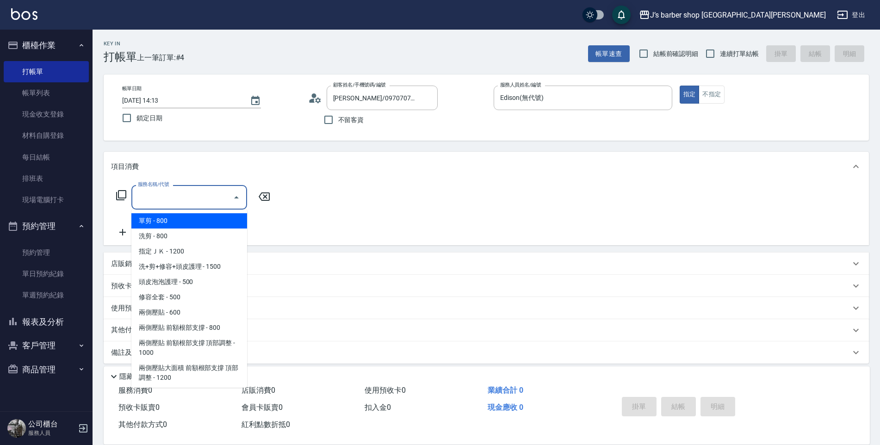
click at [171, 197] on input "服務名稱/代號" at bounding box center [182, 197] width 93 height 16
click at [198, 240] on span "洗剪 - 800" at bounding box center [189, 236] width 116 height 15
type input "洗剪(101)"
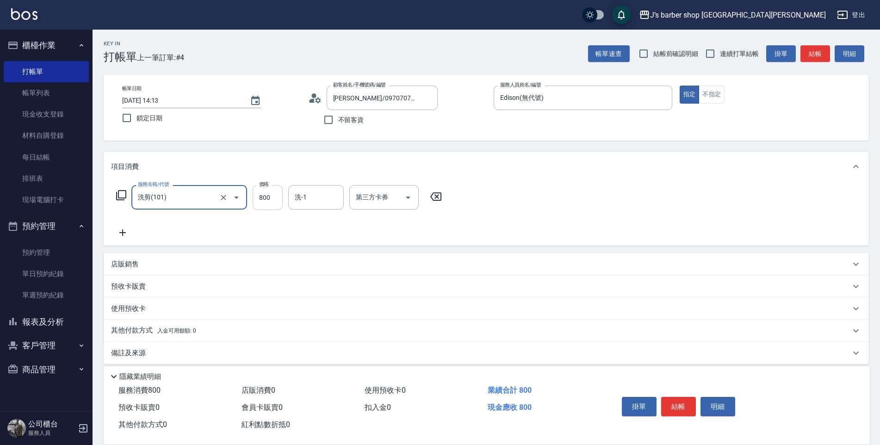
click at [283, 198] on div "服務名稱/代號 洗剪(101) 服務名稱/代號 價格 800 價格 洗-1 洗-1 第三方卡券 第三方卡券" at bounding box center [279, 197] width 336 height 25
click at [279, 197] on input "800" at bounding box center [268, 197] width 30 height 25
type input "1000"
click at [691, 407] on button "結帳" at bounding box center [678, 406] width 35 height 19
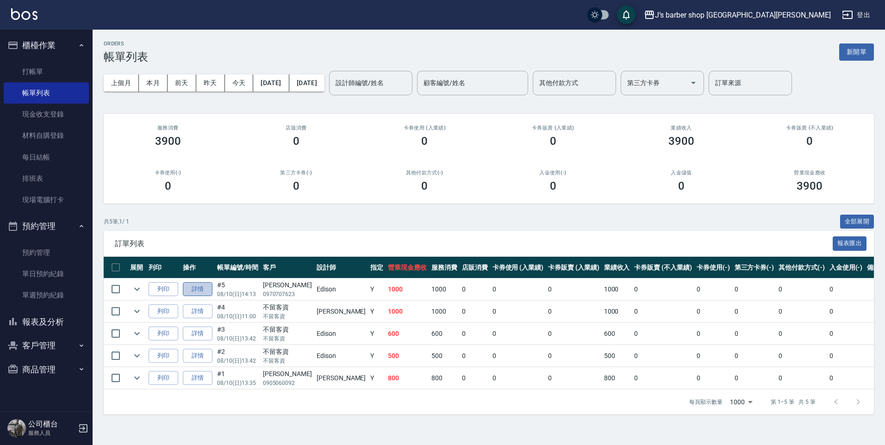
click at [188, 285] on link "詳情" at bounding box center [198, 289] width 30 height 14
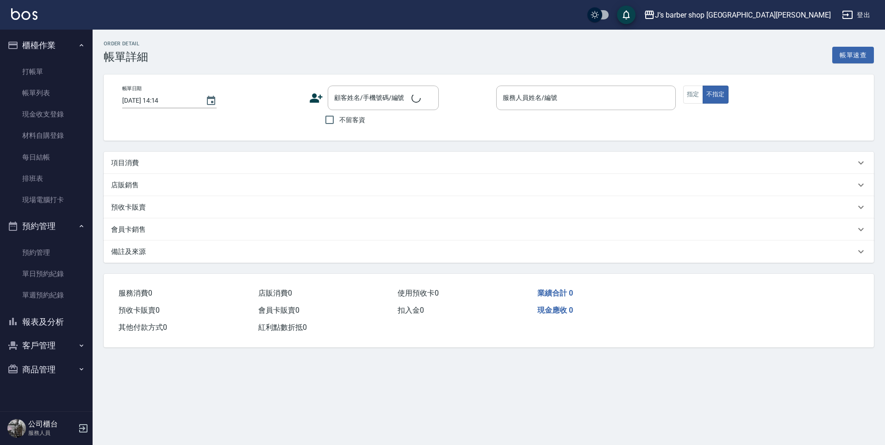
type input "[DATE] 14:13"
type input "Edison(無代號)"
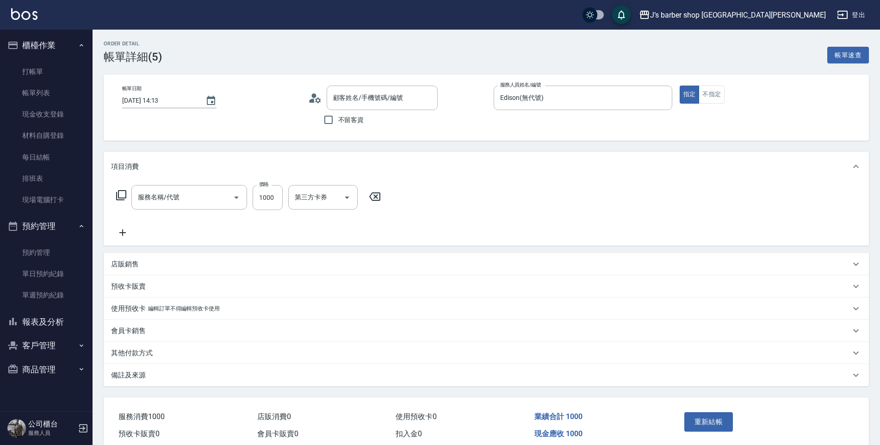
type input "[PERSON_NAME]/0970707623/null"
type input "洗剪(101)"
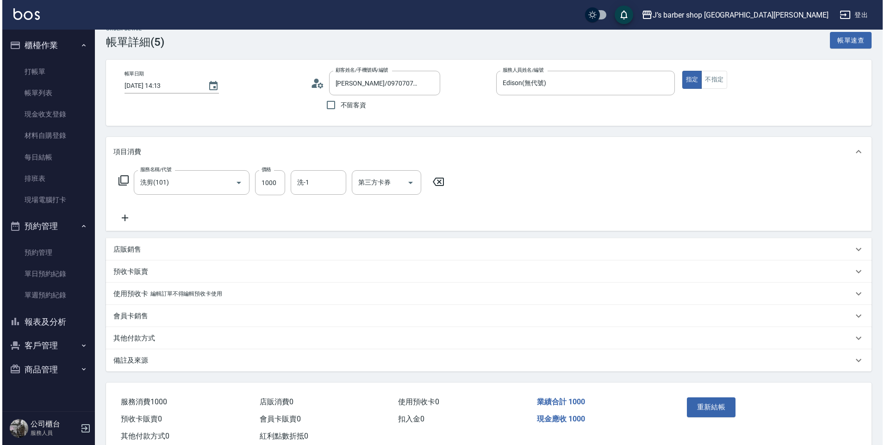
scroll to position [41, 0]
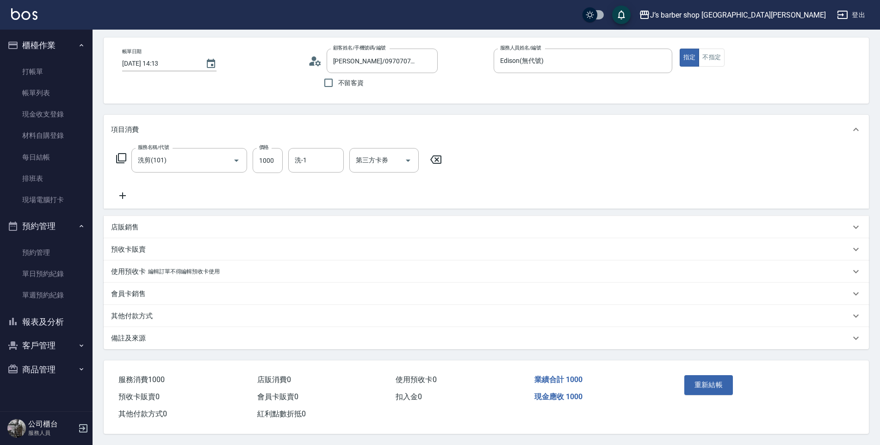
click at [170, 328] on div "備註及來源" at bounding box center [486, 338] width 765 height 22
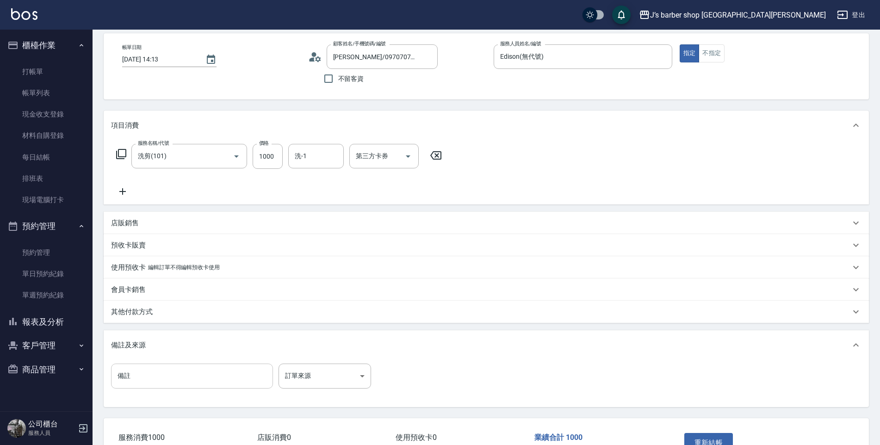
click at [144, 367] on input "備註" at bounding box center [192, 376] width 162 height 25
type input "5"
type input "轉帳"
click at [695, 441] on button "重新結帳" at bounding box center [708, 442] width 49 height 19
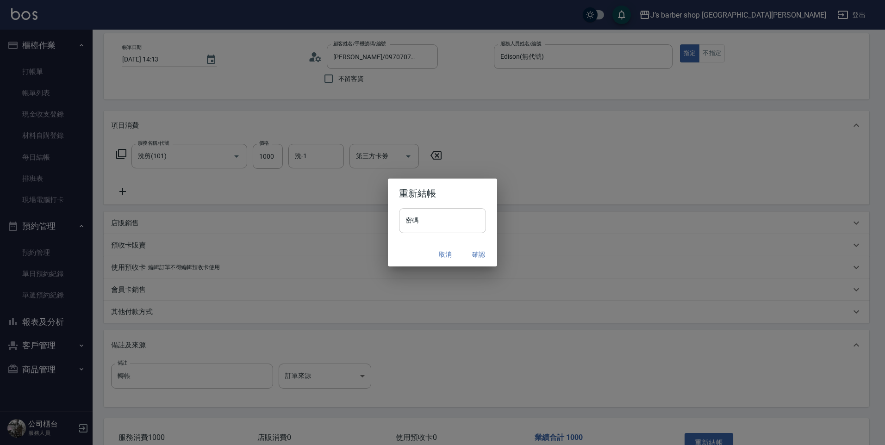
click at [445, 219] on input "密碼" at bounding box center [442, 220] width 87 height 25
type input "*"
type input "****"
click at [483, 253] on button "確認" at bounding box center [479, 254] width 30 height 17
click at [479, 253] on div "取消 確認" at bounding box center [442, 254] width 109 height 25
